Goal: Task Accomplishment & Management: Manage account settings

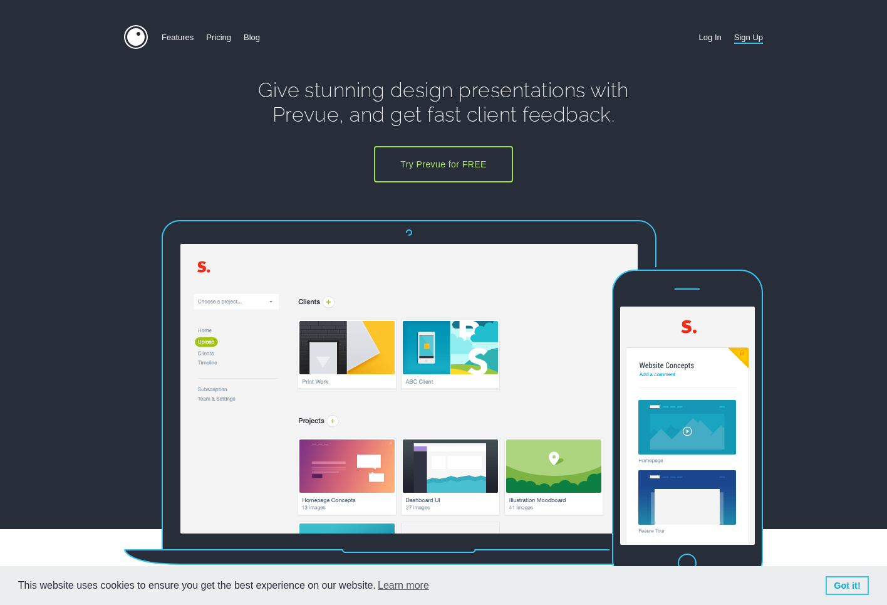
click at [704, 36] on link "Log In" at bounding box center [710, 37] width 23 height 24
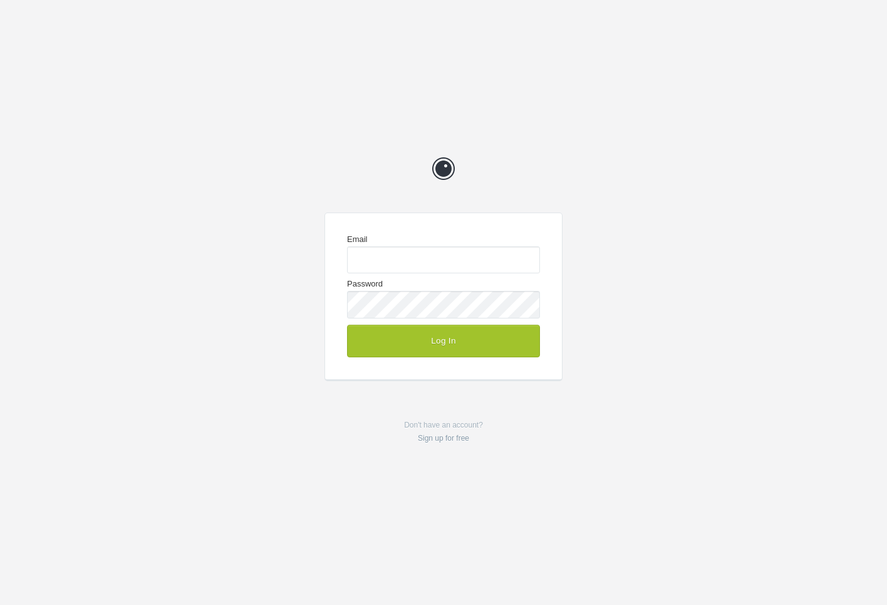
type input "enquiries@jeremyhickman.co.uk"
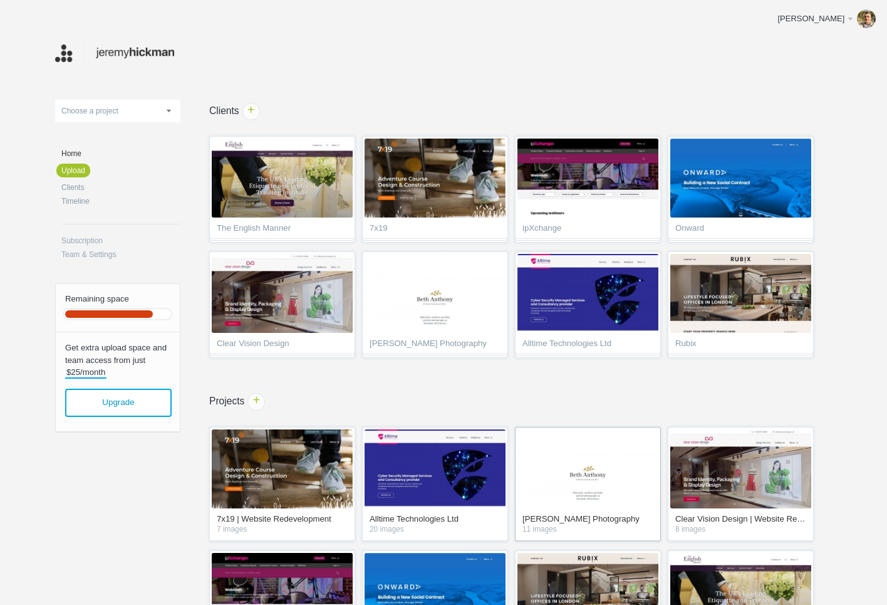
click at [584, 467] on img at bounding box center [588, 468] width 141 height 79
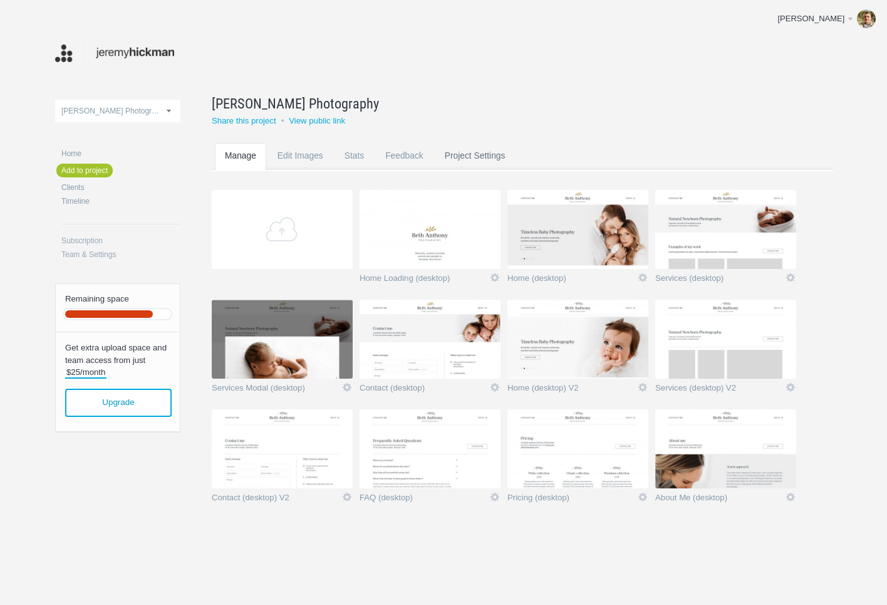
click at [478, 153] on link "Project Settings" at bounding box center [475, 168] width 81 height 50
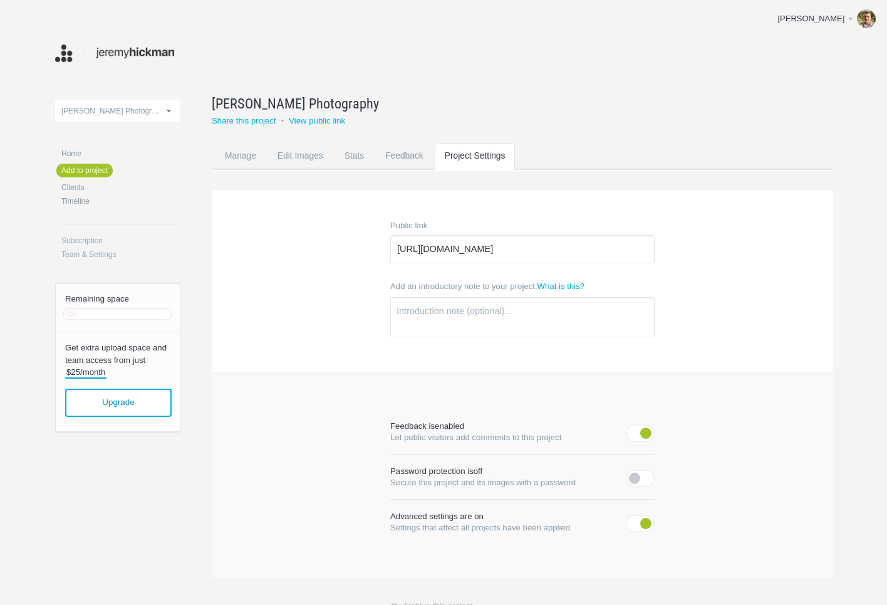
scroll to position [91, 0]
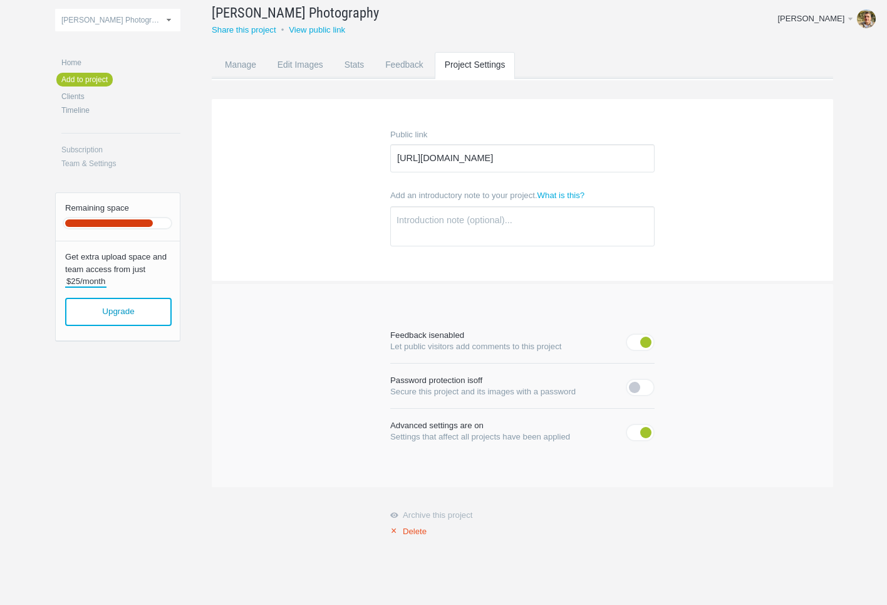
click at [417, 531] on link "× Delete" at bounding box center [522, 531] width 264 height 10
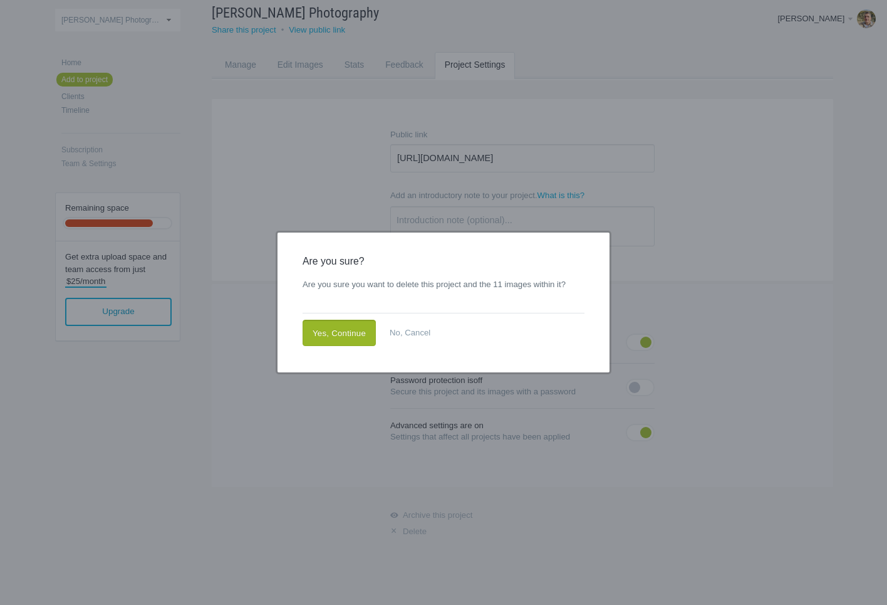
drag, startPoint x: 362, startPoint y: 333, endPoint x: 348, endPoint y: 324, distance: 16.7
click at [362, 333] on link "Yes, Continue" at bounding box center [339, 333] width 73 height 26
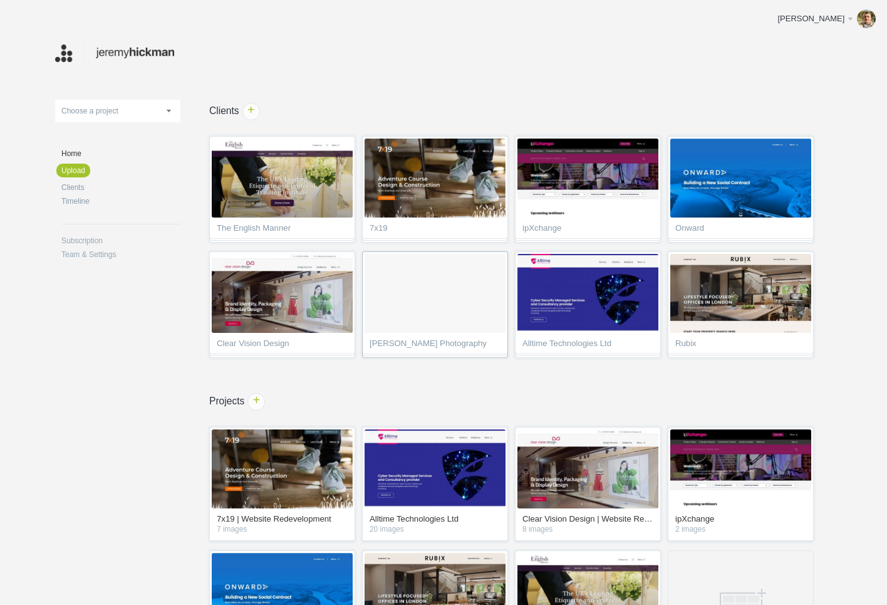
click at [428, 343] on span "[PERSON_NAME] Photography" at bounding box center [435, 345] width 131 height 13
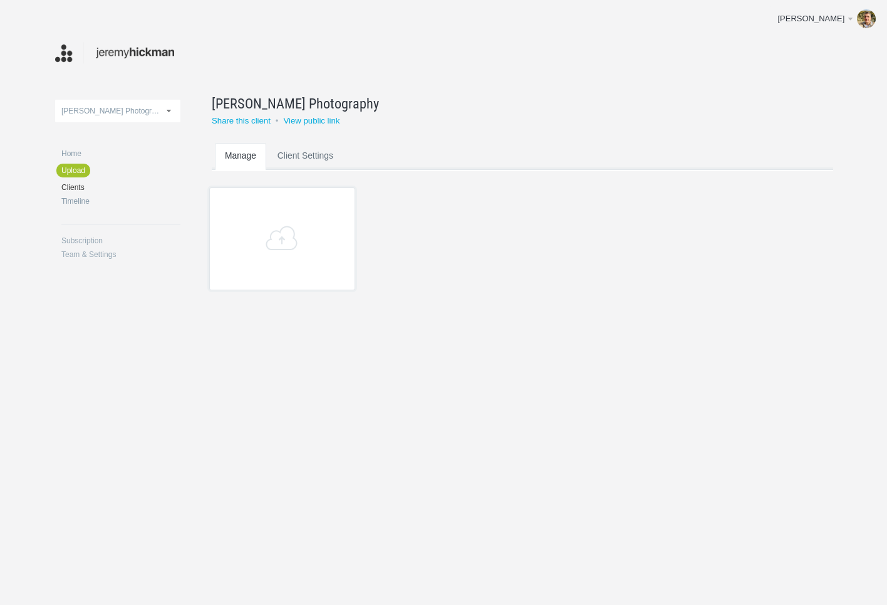
click at [306, 154] on link "Client Settings" at bounding box center [306, 168] width 76 height 50
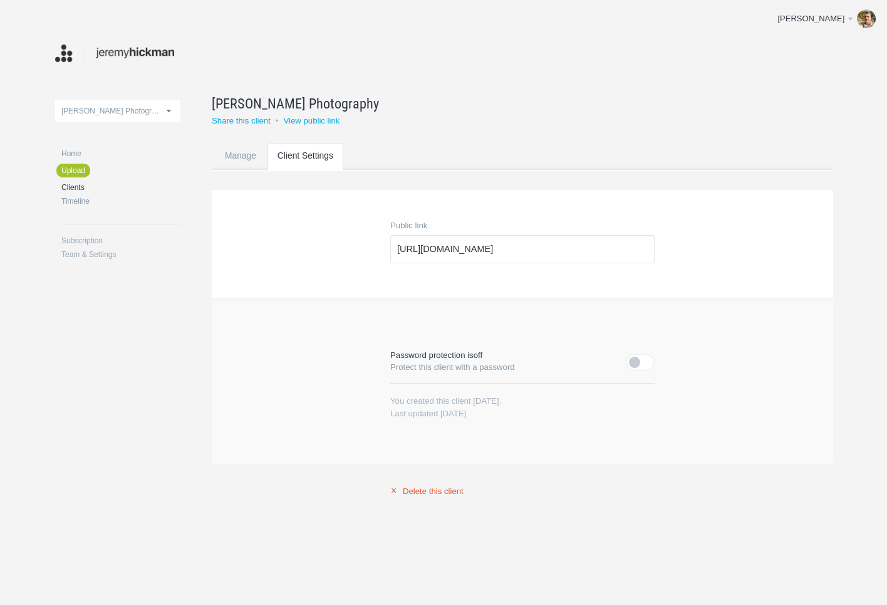
click at [437, 493] on link "× Delete this client" at bounding box center [522, 491] width 264 height 10
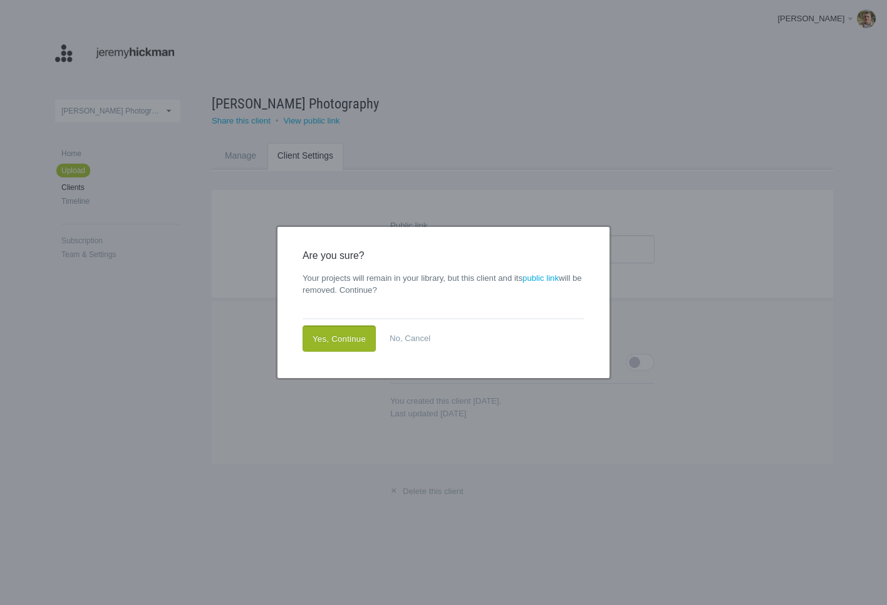
click at [347, 337] on link "Yes, Continue" at bounding box center [339, 338] width 73 height 26
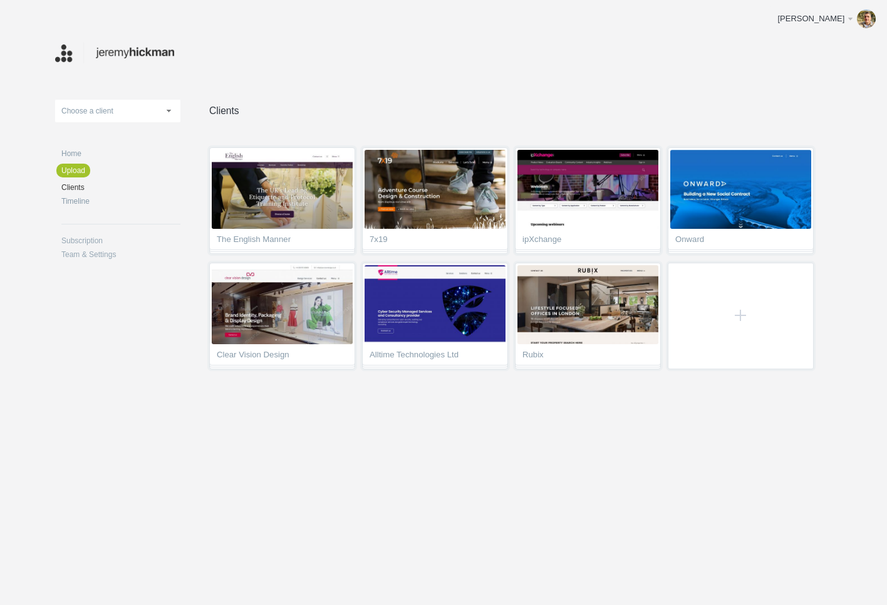
click at [69, 56] on img at bounding box center [114, 53] width 119 height 24
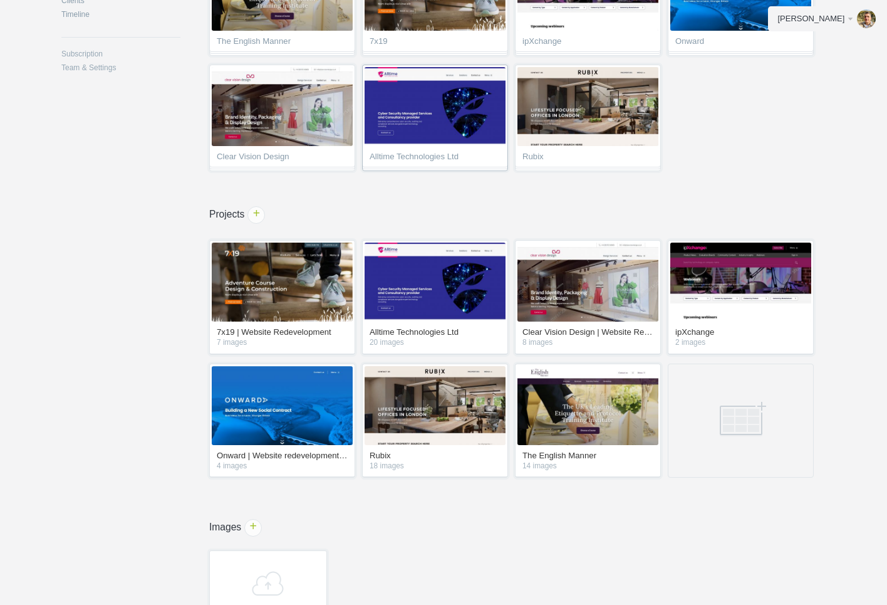
scroll to position [260, 0]
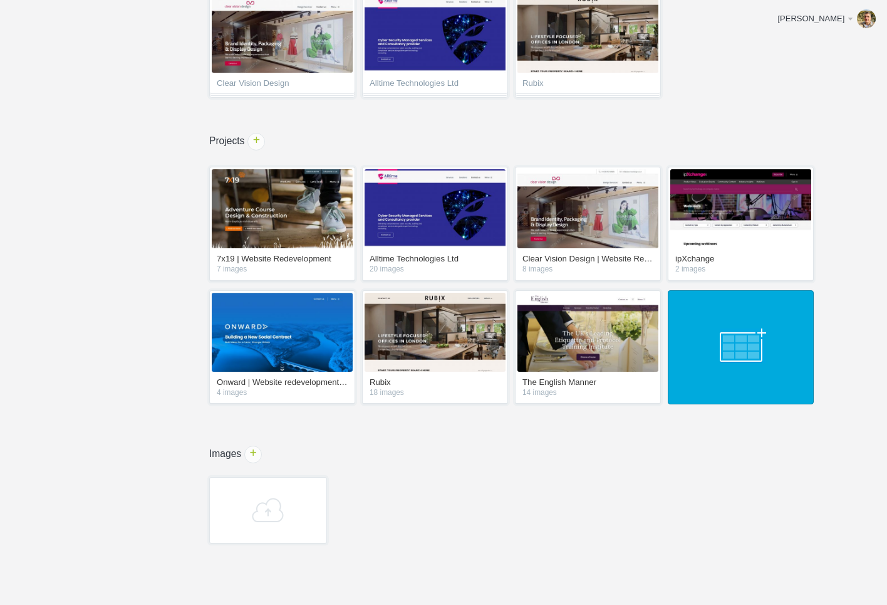
click at [716, 354] on link at bounding box center [741, 347] width 146 height 114
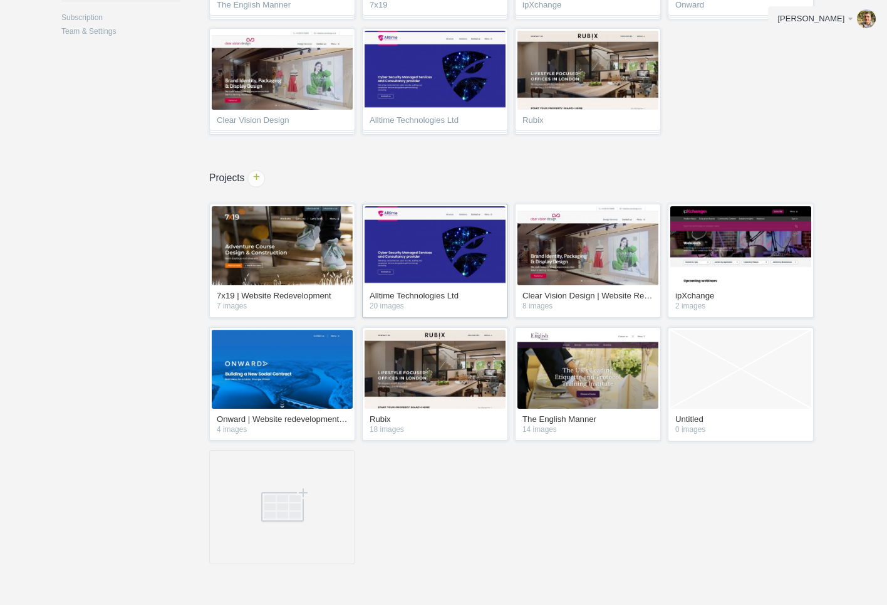
scroll to position [222, 0]
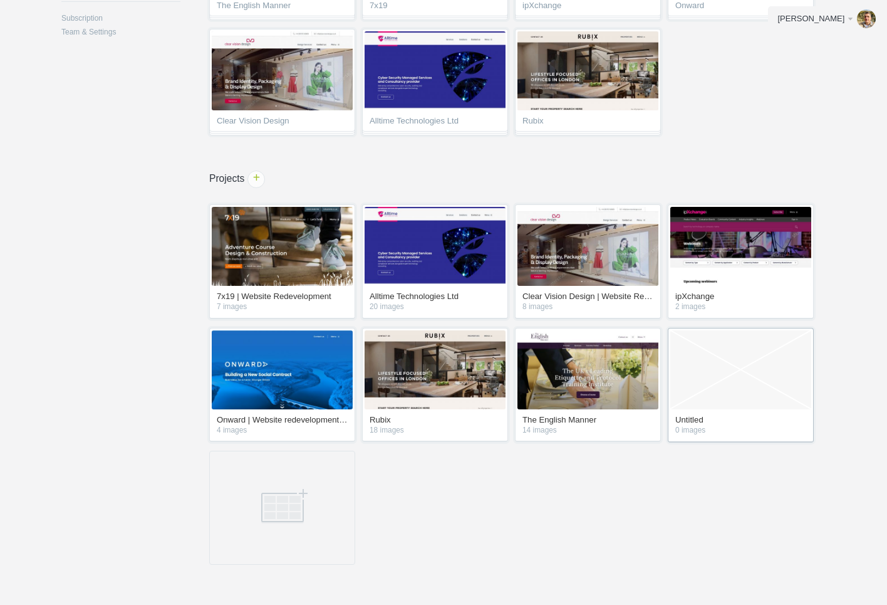
click at [732, 350] on link "Empty Project" at bounding box center [741, 369] width 141 height 79
click at [729, 366] on link "Empty Project" at bounding box center [741, 369] width 141 height 79
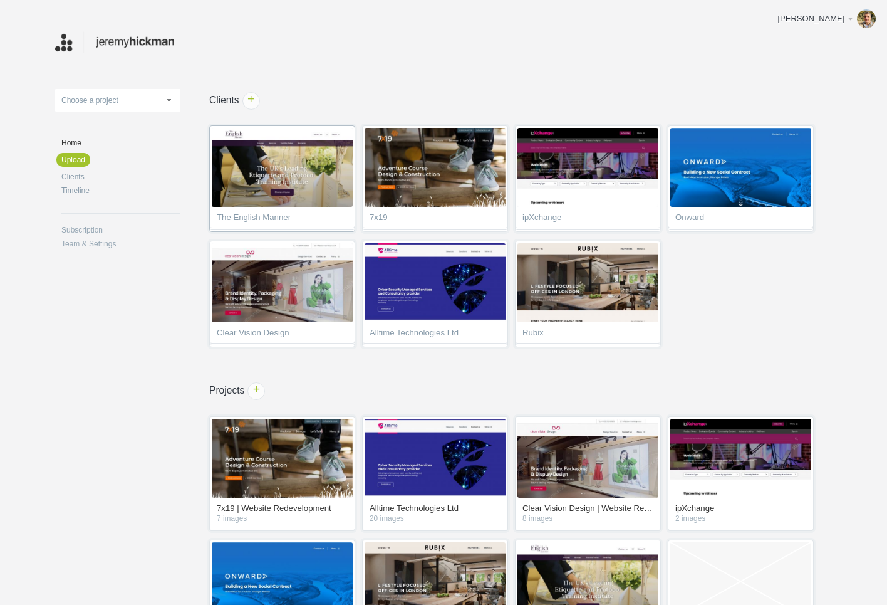
scroll to position [0, 0]
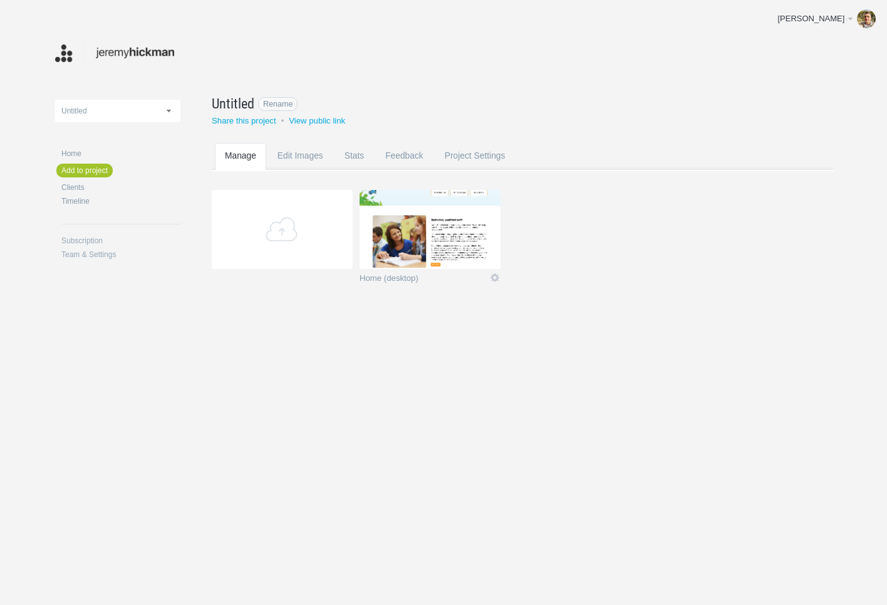
click at [238, 102] on span "Untitled" at bounding box center [233, 103] width 43 height 20
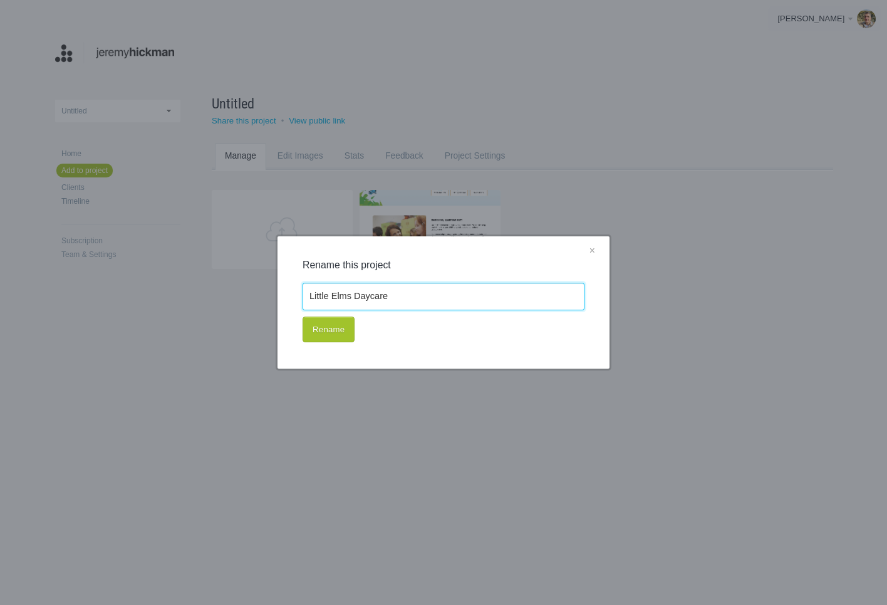
click at [350, 294] on input "Little Elms Daycare" at bounding box center [444, 297] width 282 height 28
type input "Little Elms Daycare"
click at [331, 338] on button "Rename" at bounding box center [329, 330] width 52 height 26
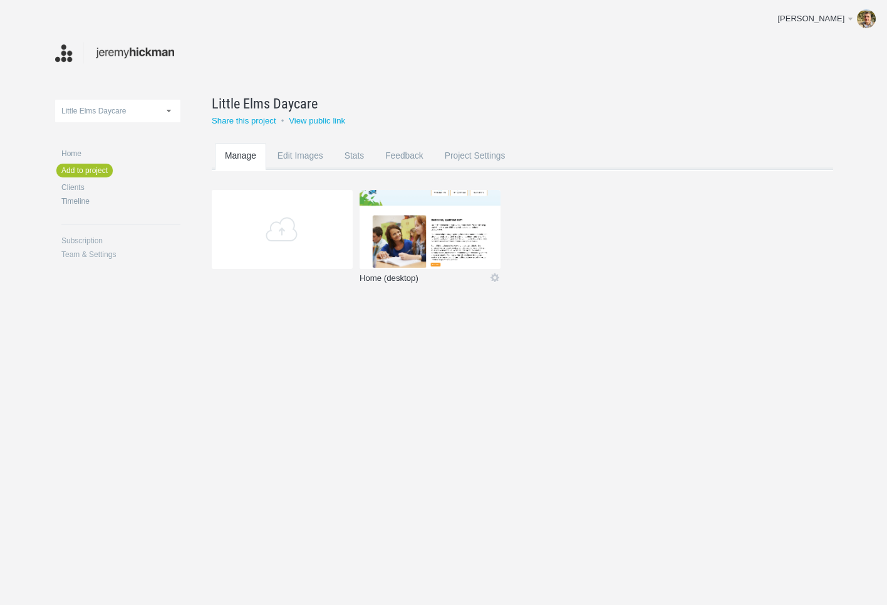
click at [488, 275] on link "Home (desktop)" at bounding box center [425, 280] width 130 height 13
click at [502, 278] on section "Add Home (desktop) Edit Rename Edit / Replace Remove Delete Yeah I'm sure 3.1 MB" at bounding box center [532, 245] width 641 height 110
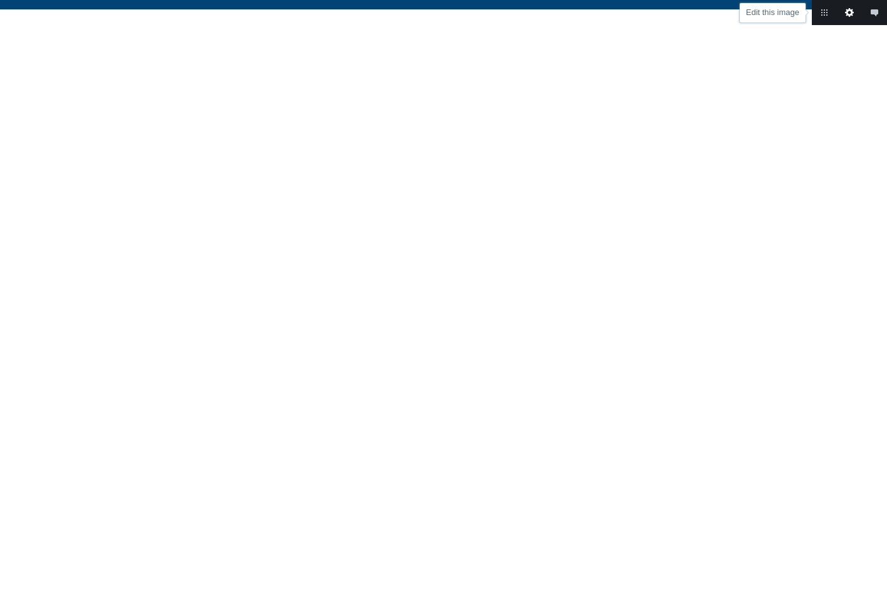
click at [851, 13] on link "Edit this image" at bounding box center [849, 12] width 25 height 25
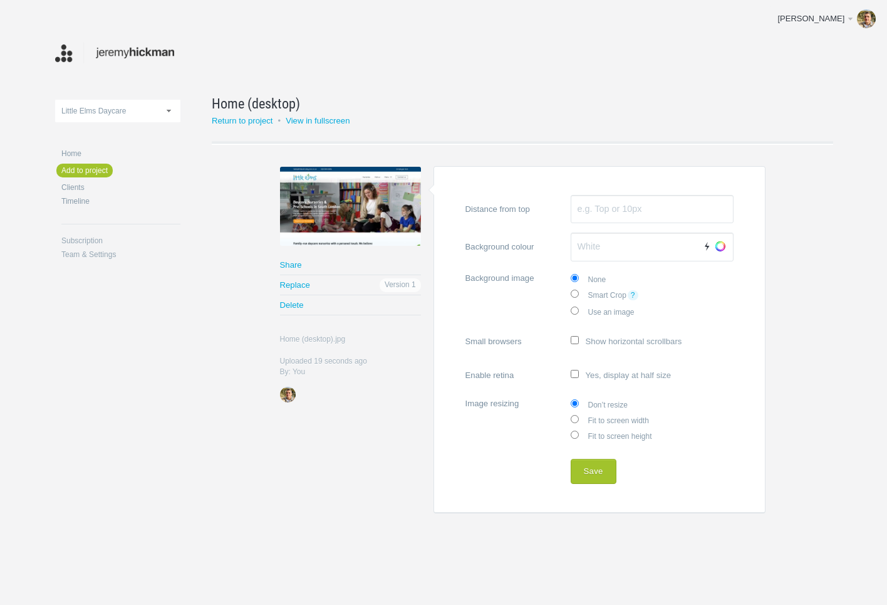
click at [607, 419] on label "Fit to screen width" at bounding box center [652, 420] width 163 height 16
click at [579, 419] on input "Fit to screen width" at bounding box center [575, 419] width 8 height 8
radio input "true"
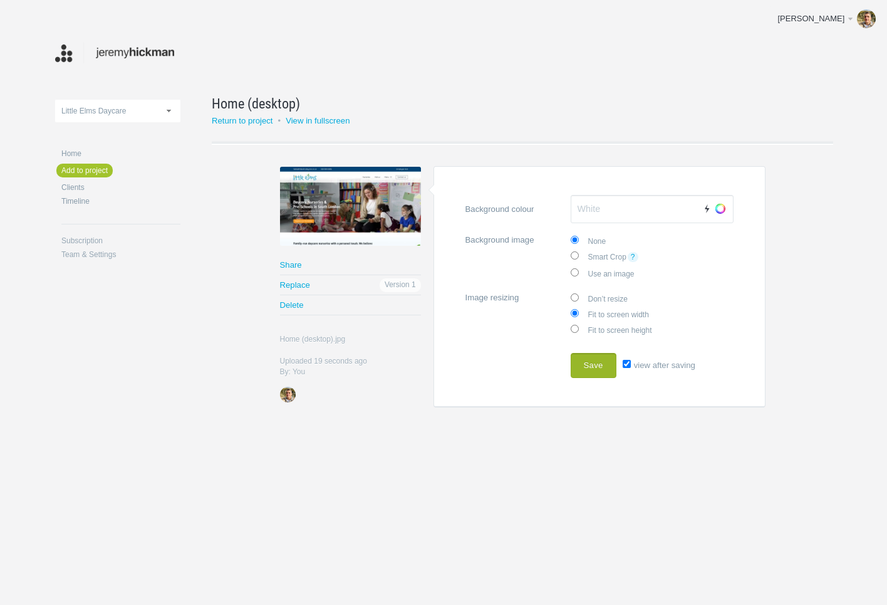
click at [592, 365] on button "Save" at bounding box center [594, 365] width 46 height 25
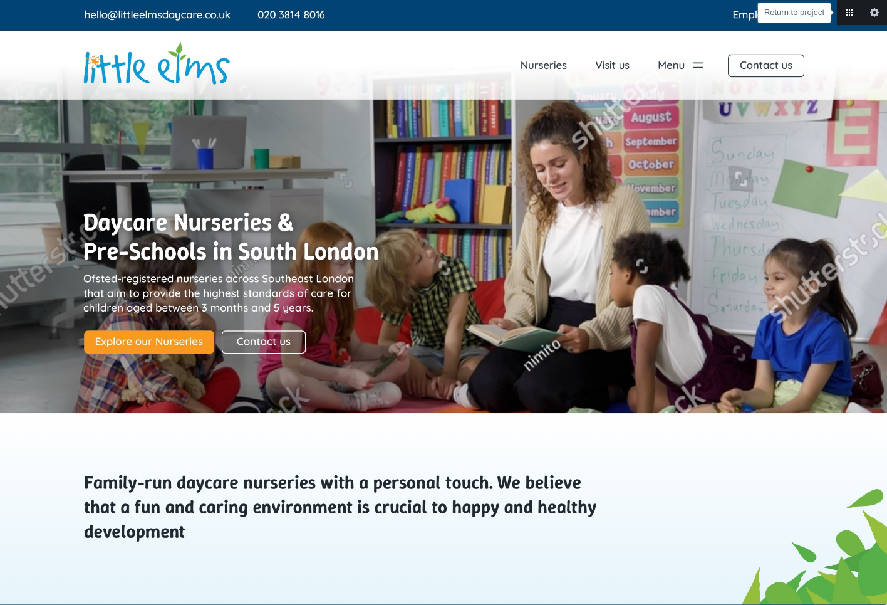
click at [851, 14] on link "Return to project" at bounding box center [849, 12] width 25 height 25
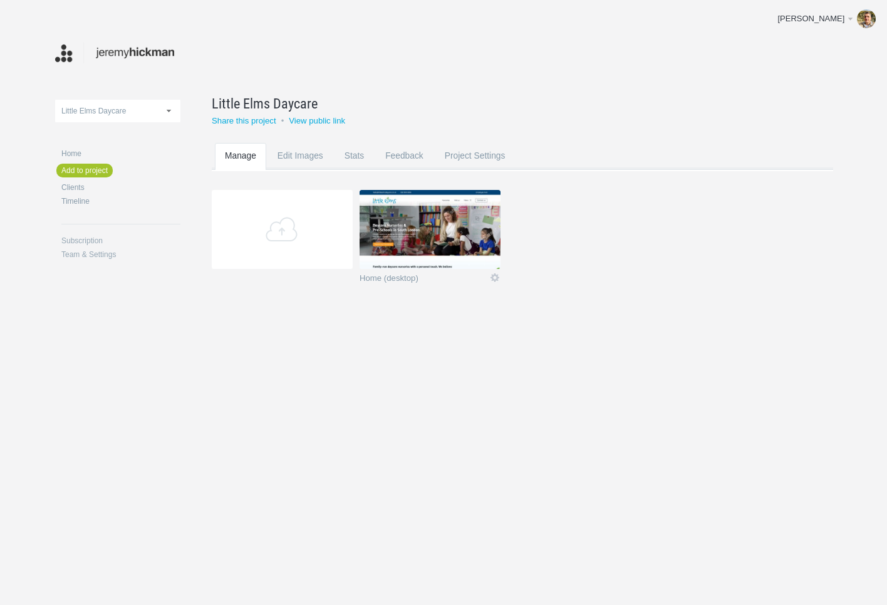
click at [114, 51] on img at bounding box center [114, 53] width 119 height 24
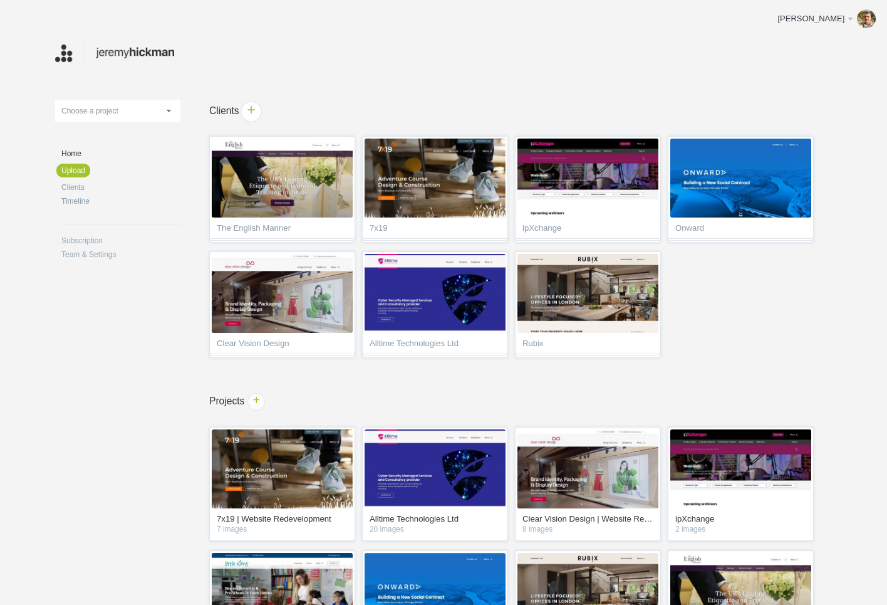
click at [255, 111] on span "+" at bounding box center [250, 111] width 19 height 19
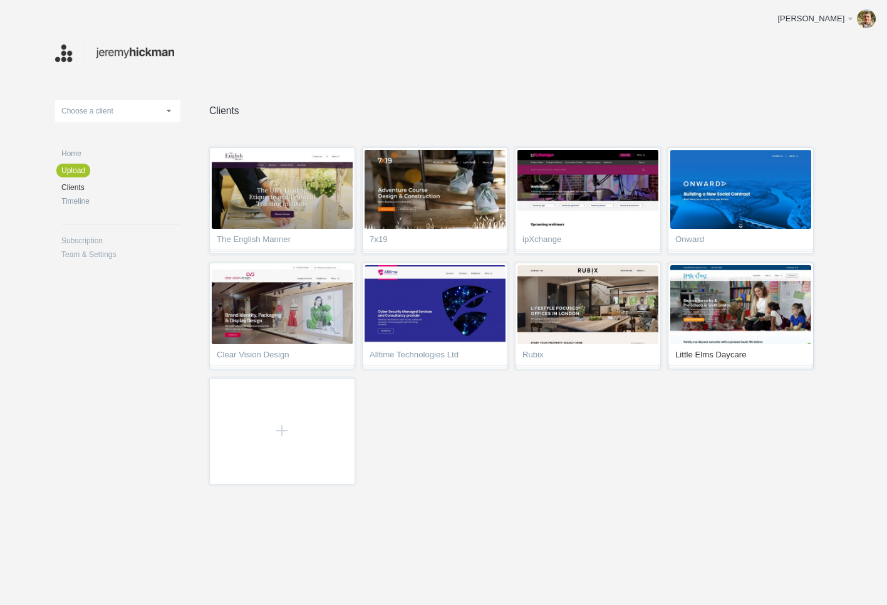
click at [746, 292] on img at bounding box center [741, 304] width 141 height 79
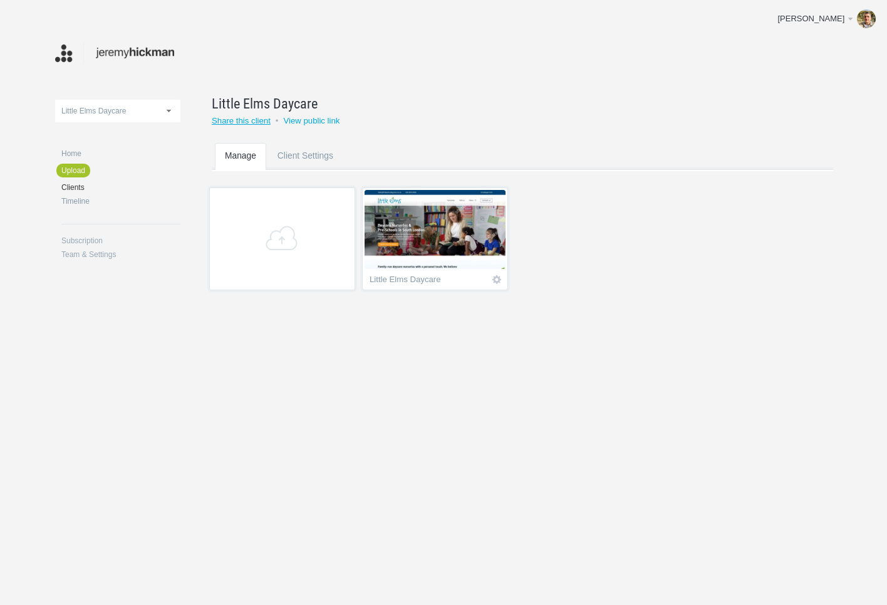
click at [252, 120] on link "Share this client" at bounding box center [241, 120] width 59 height 9
